Goal: Obtain resource: Obtain resource

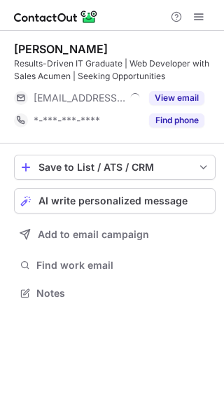
scroll to position [283, 224]
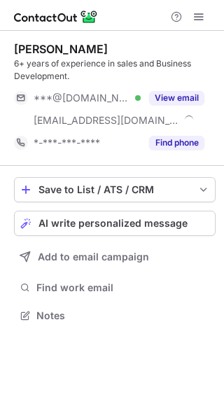
scroll to position [305, 224]
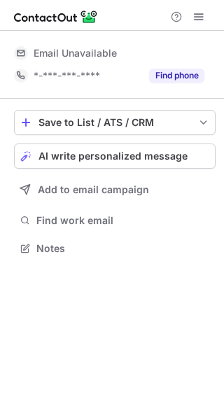
scroll to position [7, 7]
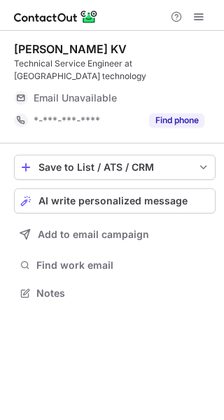
scroll to position [283, 224]
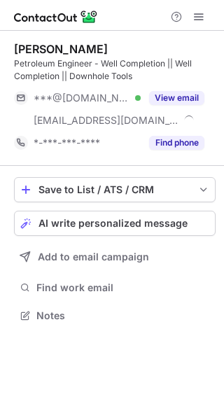
scroll to position [305, 224]
click at [176, 96] on button "View email" at bounding box center [176, 98] width 55 height 14
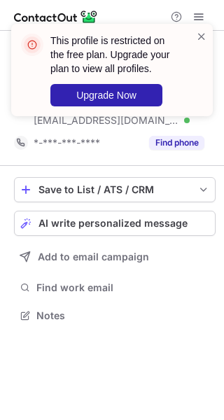
click at [195, 96] on div "This profile is restricted on the free plan. Upgrade your plan to view all prof…" at bounding box center [112, 75] width 224 height 131
click at [201, 32] on span at bounding box center [201, 36] width 11 height 14
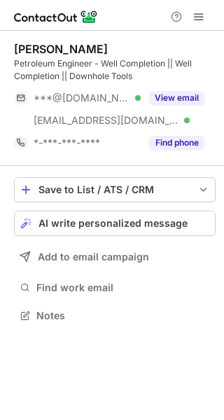
click at [201, 16] on div "This profile is restricted on the free plan. Upgrade your plan to view all prof…" at bounding box center [112, 75] width 224 height 131
click at [201, 16] on div "This profile is restricted on the free plan. Upgrade your plan to view all prof…" at bounding box center [112, 24] width 224 height 28
click at [198, 17] on span at bounding box center [198, 16] width 11 height 11
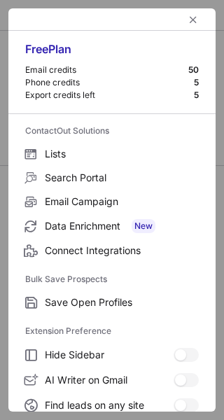
scroll to position [162, 0]
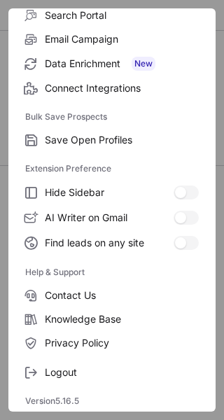
click at [90, 364] on label "Logout" at bounding box center [111, 372] width 207 height 24
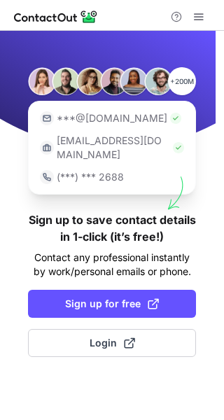
click at [119, 336] on span "Login" at bounding box center [112, 343] width 45 height 14
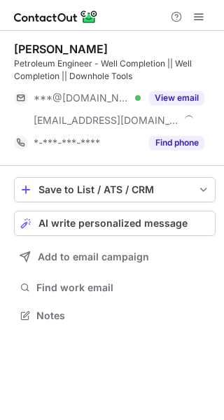
scroll to position [305, 224]
click at [169, 93] on button "View email" at bounding box center [176, 98] width 55 height 14
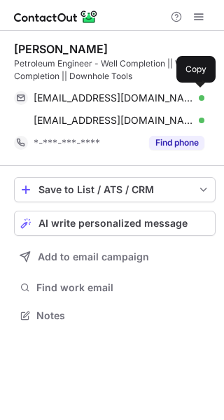
click at [183, 97] on div "kshinoiankt0808@gmail.com Verified" at bounding box center [119, 98] width 171 height 13
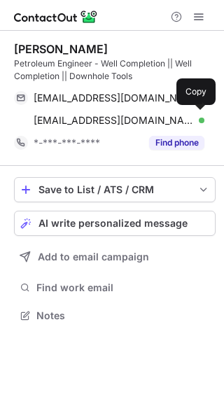
click at [92, 125] on span "oshin@aventusoiltools.com" at bounding box center [114, 120] width 160 height 13
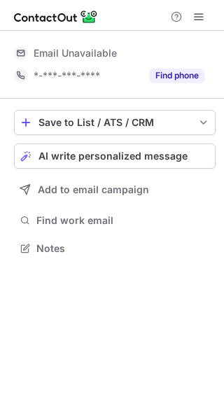
scroll to position [7, 7]
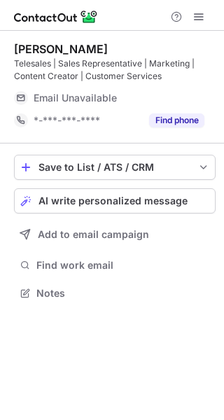
scroll to position [283, 224]
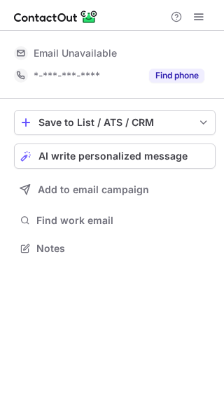
scroll to position [7, 7]
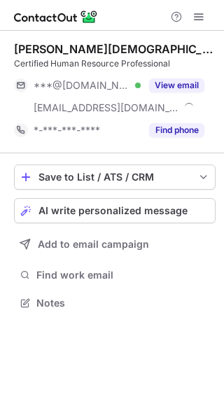
scroll to position [292, 224]
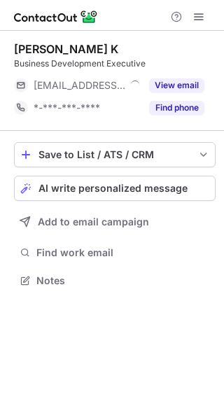
scroll to position [7, 7]
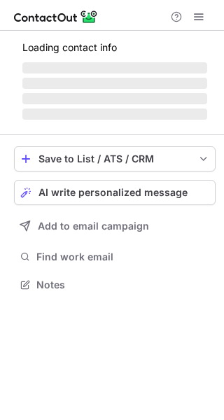
scroll to position [7, 7]
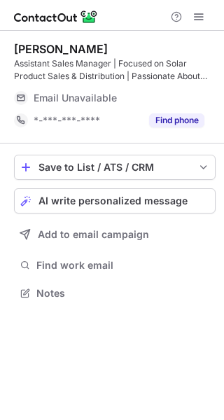
scroll to position [283, 224]
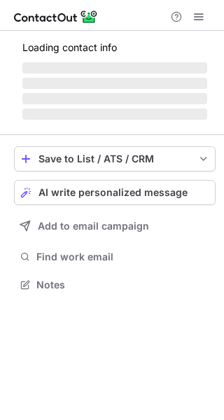
scroll to position [283, 224]
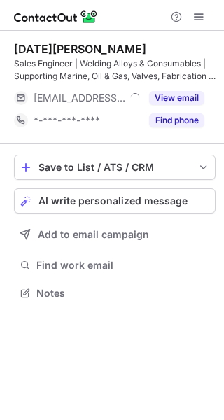
scroll to position [283, 224]
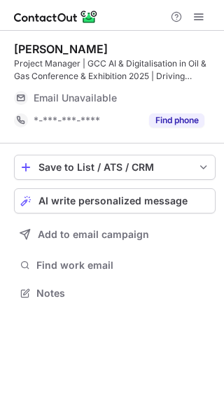
scroll to position [283, 224]
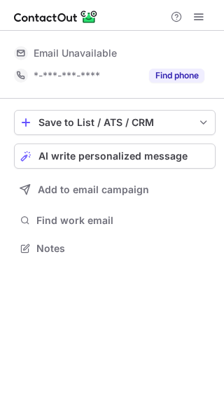
scroll to position [7, 7]
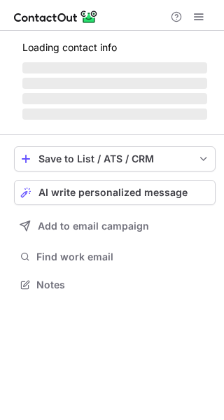
scroll to position [305, 224]
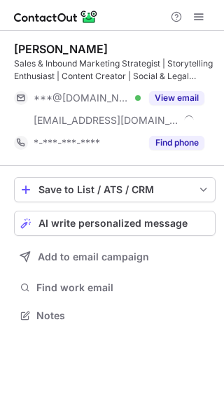
scroll to position [305, 224]
click at [177, 91] on button "View email" at bounding box center [176, 98] width 55 height 14
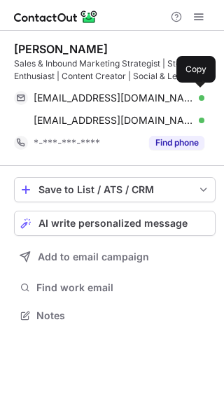
click at [183, 94] on div "[EMAIL_ADDRESS][DOMAIN_NAME] Verified" at bounding box center [119, 98] width 171 height 13
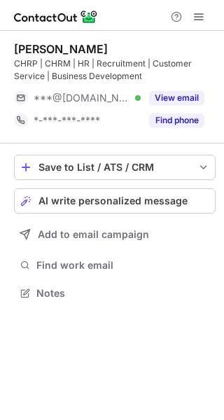
scroll to position [283, 224]
click at [190, 87] on div "View email" at bounding box center [173, 98] width 64 height 22
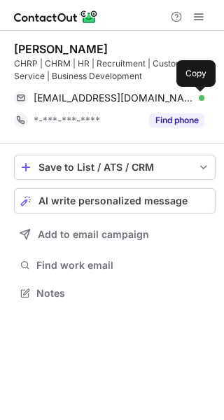
click at [196, 93] on span at bounding box center [197, 97] width 11 height 11
